Goal: Task Accomplishment & Management: Use online tool/utility

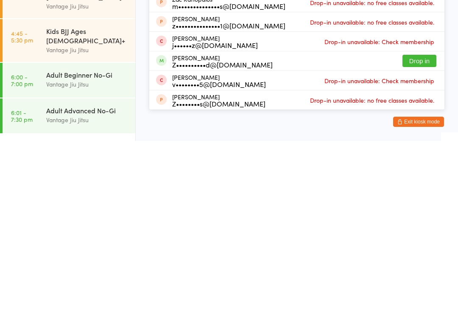
type input "Zac"
click at [425, 228] on button "Drop in" at bounding box center [420, 234] width 34 height 12
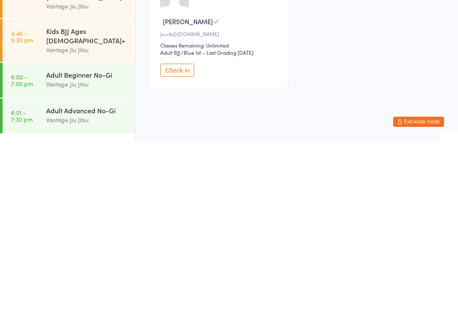
scroll to position [24, 0]
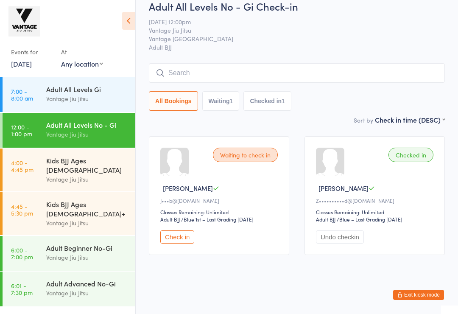
click at [207, 70] on input "search" at bounding box center [297, 73] width 296 height 20
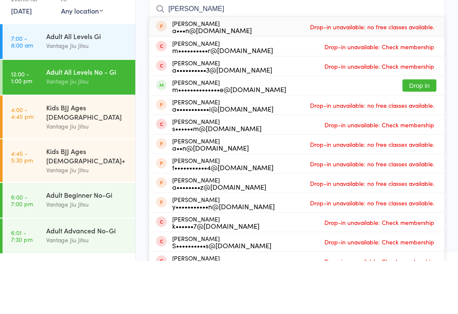
type input "[PERSON_NAME]"
click at [426, 132] on button "Drop in" at bounding box center [420, 138] width 34 height 12
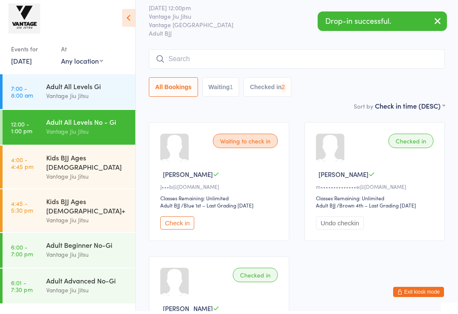
click at [261, 58] on input "search" at bounding box center [297, 62] width 296 height 20
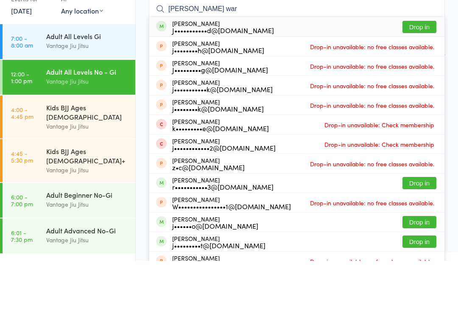
type input "[PERSON_NAME] war"
click at [423, 74] on button "Drop in" at bounding box center [420, 80] width 34 height 12
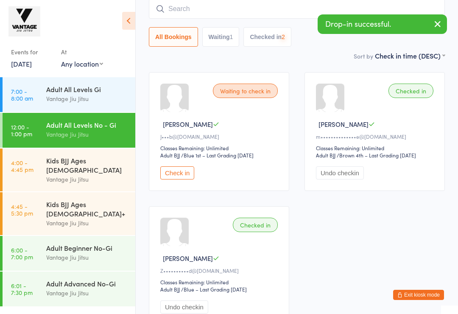
click at [224, 8] on input "search" at bounding box center [297, 9] width 296 height 20
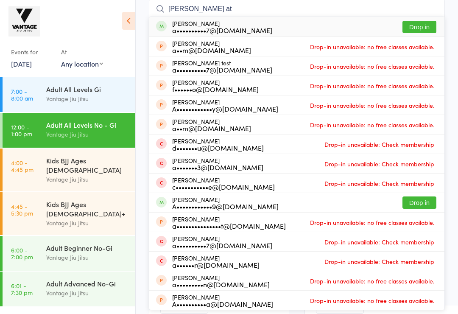
type input "[PERSON_NAME] at"
click at [422, 26] on button "Drop in" at bounding box center [420, 27] width 34 height 12
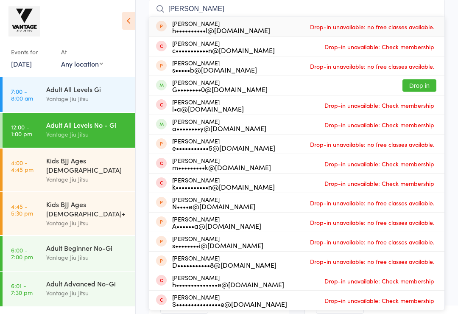
type input "[PERSON_NAME]"
click at [423, 85] on button "Drop in" at bounding box center [420, 85] width 34 height 12
